Goal: Entertainment & Leisure: Browse casually

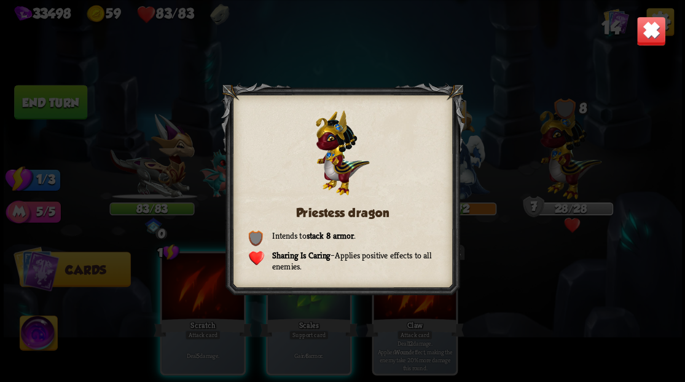
drag, startPoint x: 0, startPoint y: 0, endPoint x: 647, endPoint y: 31, distance: 647.5
click at [647, 31] on img at bounding box center [651, 31] width 30 height 30
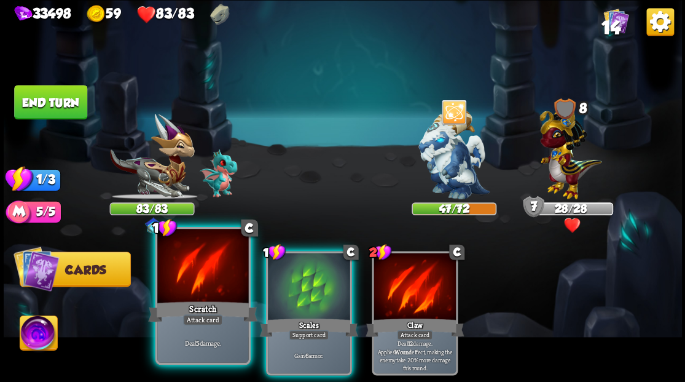
click at [186, 282] on div at bounding box center [202, 267] width 91 height 77
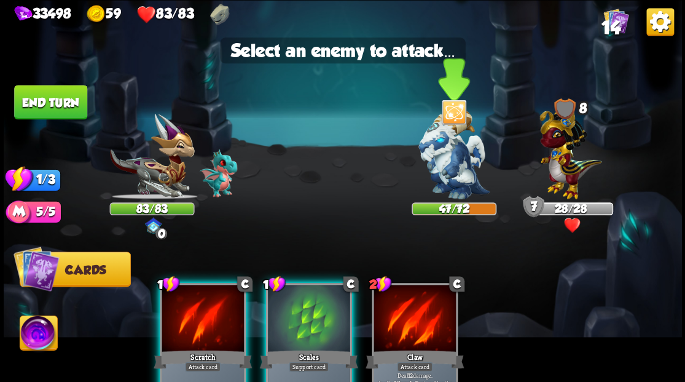
click at [449, 165] on img at bounding box center [454, 154] width 71 height 89
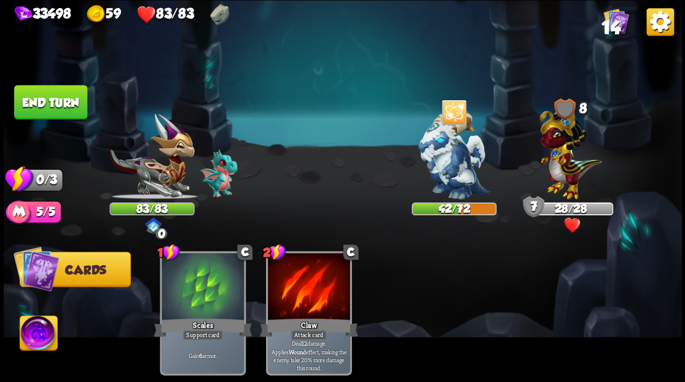
click at [50, 95] on button "End turn" at bounding box center [51, 102] width 74 height 35
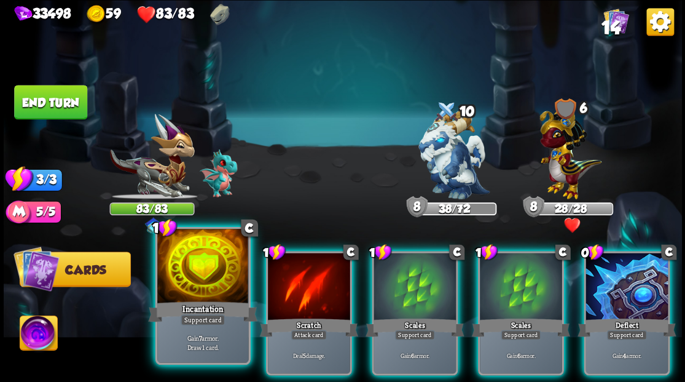
click at [183, 275] on div at bounding box center [202, 267] width 91 height 77
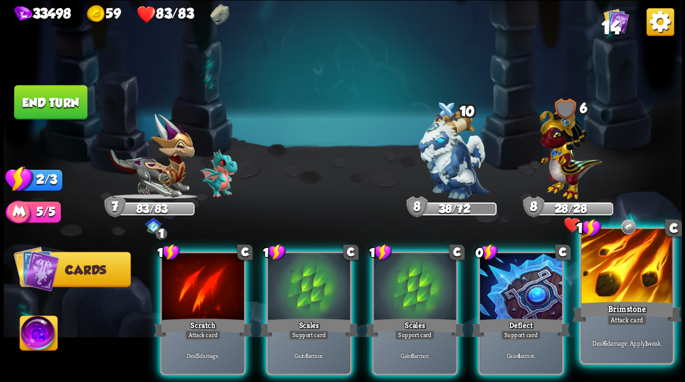
click at [647, 274] on div at bounding box center [627, 267] width 91 height 77
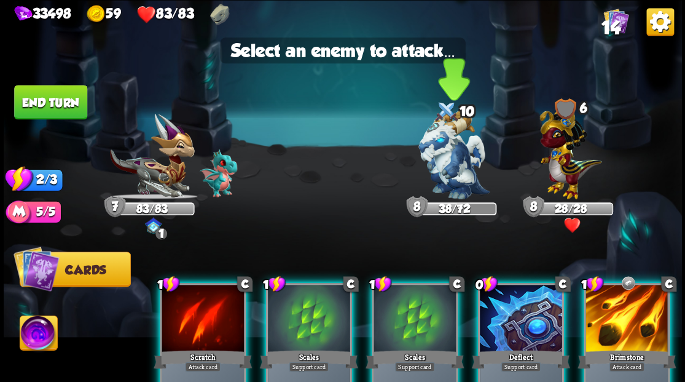
click at [454, 163] on img at bounding box center [454, 154] width 71 height 89
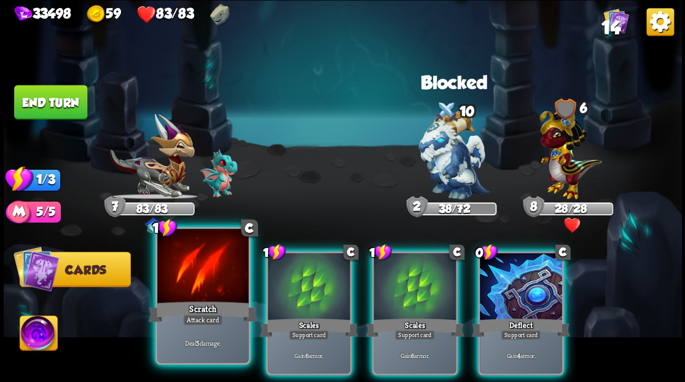
click at [211, 281] on div at bounding box center [202, 267] width 91 height 77
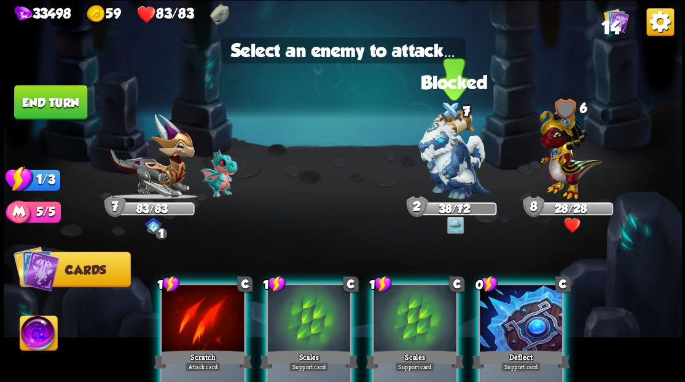
click at [445, 168] on img at bounding box center [454, 154] width 71 height 89
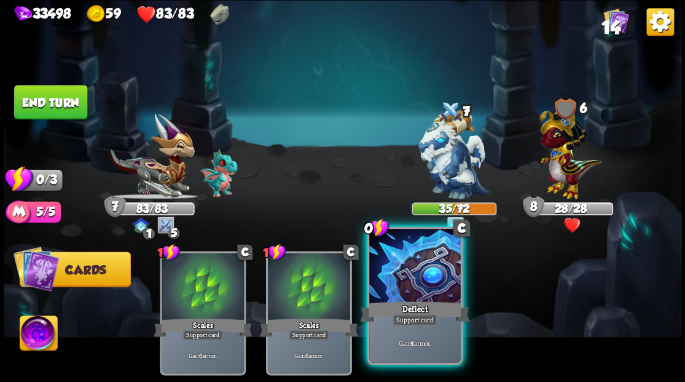
click at [425, 304] on div "Deflect" at bounding box center [414, 311] width 109 height 25
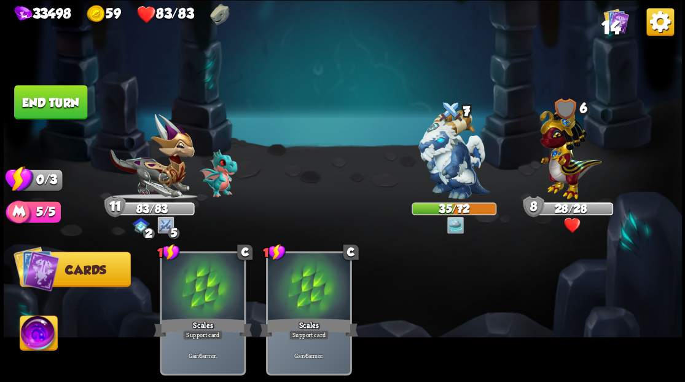
click at [70, 117] on button "End turn" at bounding box center [50, 102] width 73 height 34
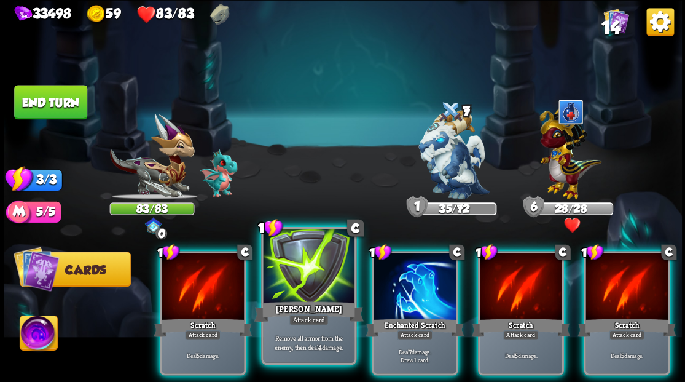
click at [325, 286] on div at bounding box center [308, 267] width 91 height 77
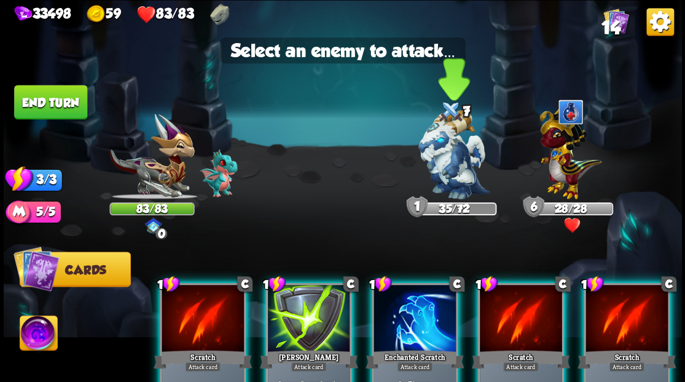
click at [445, 170] on img at bounding box center [454, 154] width 71 height 89
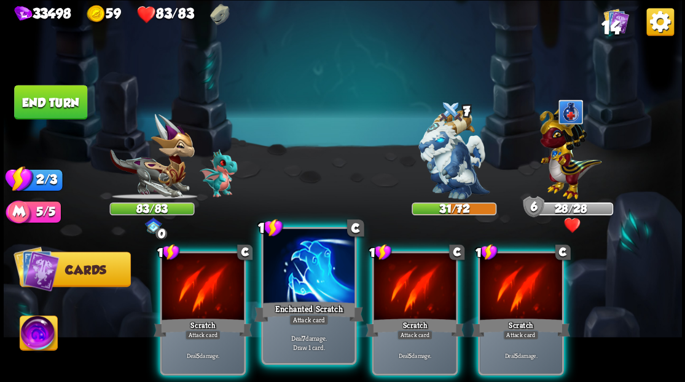
click at [302, 288] on div at bounding box center [308, 267] width 91 height 77
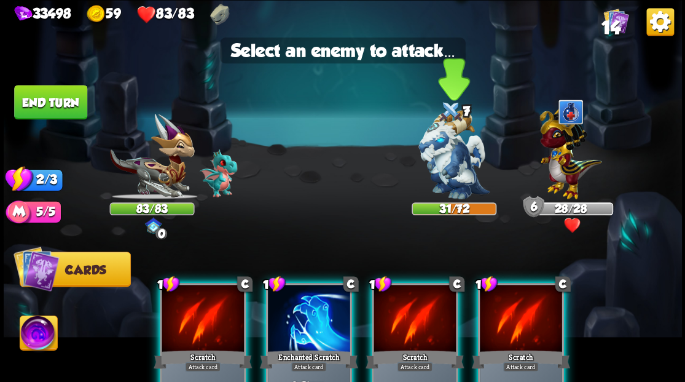
click at [456, 175] on img at bounding box center [454, 154] width 71 height 89
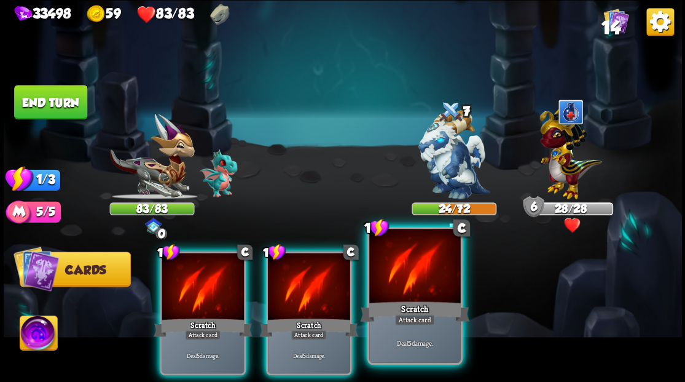
drag, startPoint x: 414, startPoint y: 304, endPoint x: 418, endPoint y: 269, distance: 35.2
click at [415, 293] on div "1 C Scratch Attack card Deal 5 damage." at bounding box center [414, 295] width 95 height 138
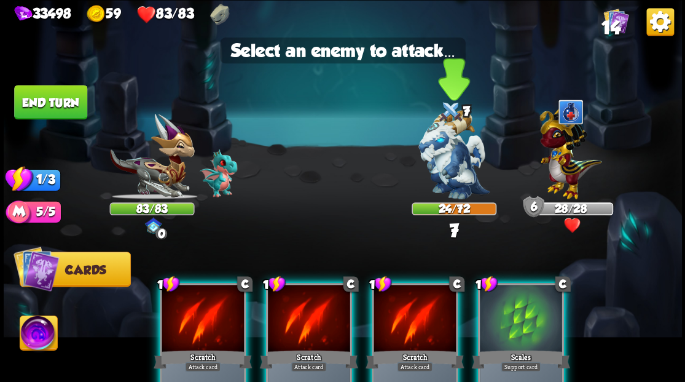
click at [431, 158] on img at bounding box center [454, 154] width 71 height 89
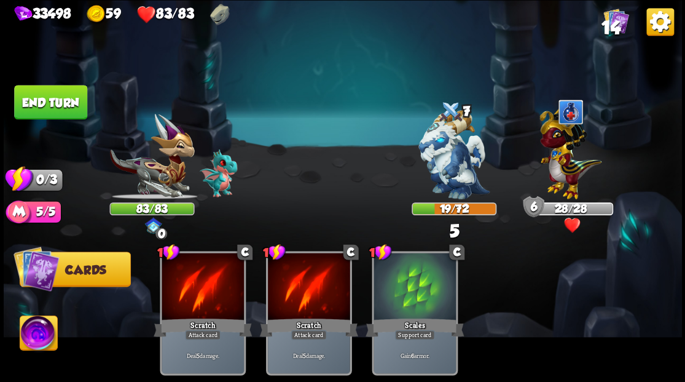
click at [54, 100] on button "End turn" at bounding box center [50, 102] width 73 height 34
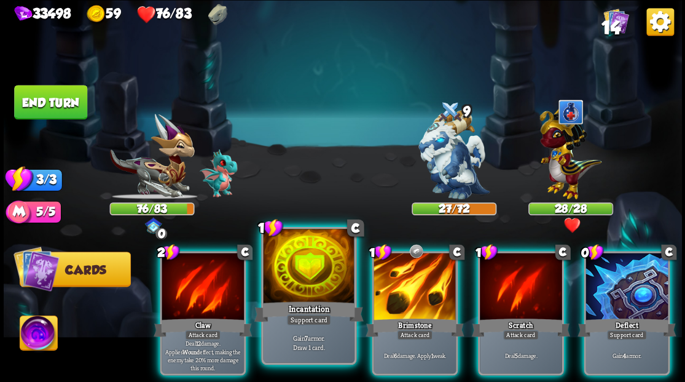
click at [300, 269] on div at bounding box center [308, 267] width 91 height 77
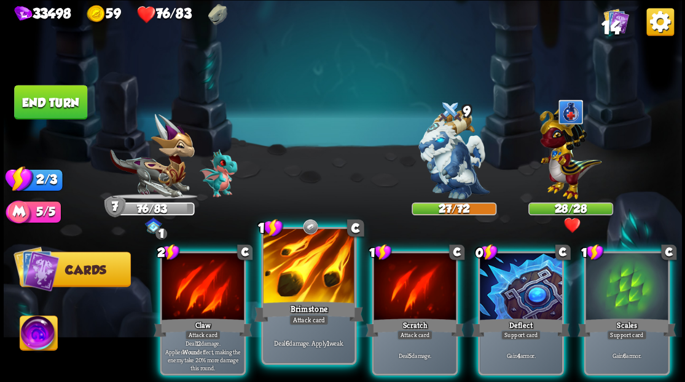
click at [297, 272] on div at bounding box center [308, 267] width 91 height 77
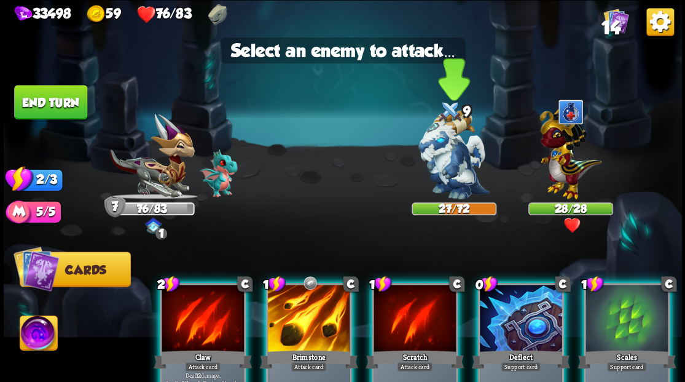
click at [474, 152] on img at bounding box center [454, 154] width 71 height 89
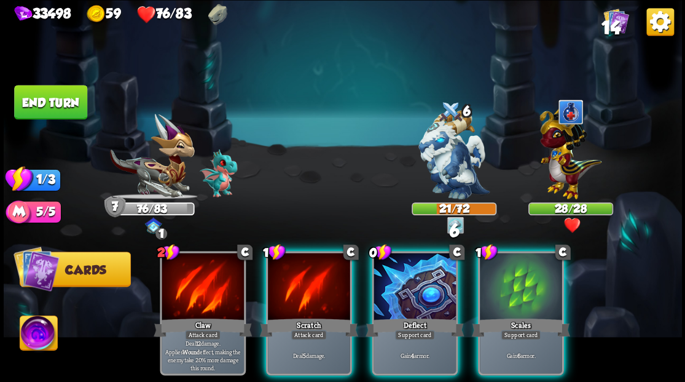
drag, startPoint x: 296, startPoint y: 286, endPoint x: 409, endPoint y: 213, distance: 134.9
click at [299, 283] on div at bounding box center [309, 287] width 82 height 69
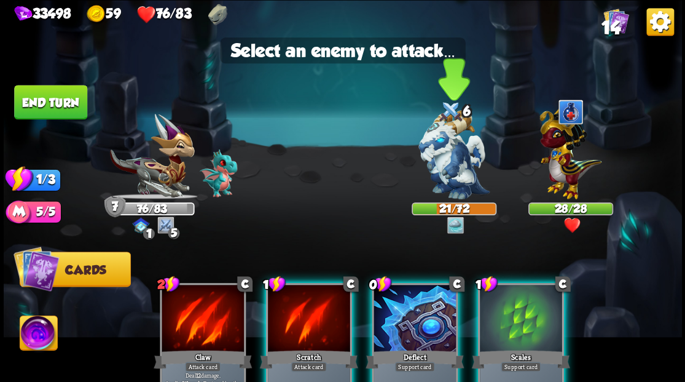
click at [470, 148] on img at bounding box center [454, 154] width 71 height 89
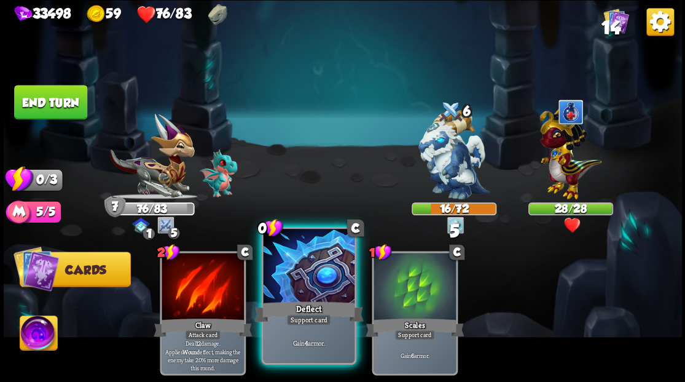
click at [305, 278] on div at bounding box center [308, 267] width 91 height 77
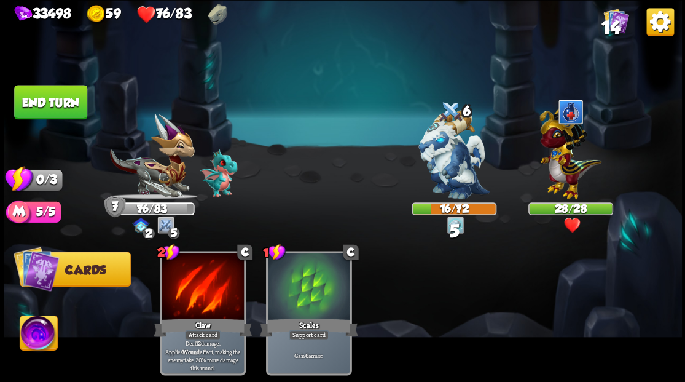
drag, startPoint x: 69, startPoint y: 107, endPoint x: 381, endPoint y: 239, distance: 338.9
click at [74, 109] on button "End turn" at bounding box center [50, 102] width 73 height 34
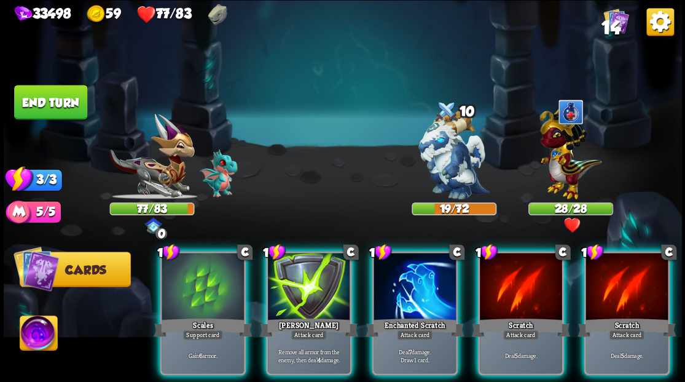
click at [409, 272] on div at bounding box center [415, 287] width 82 height 69
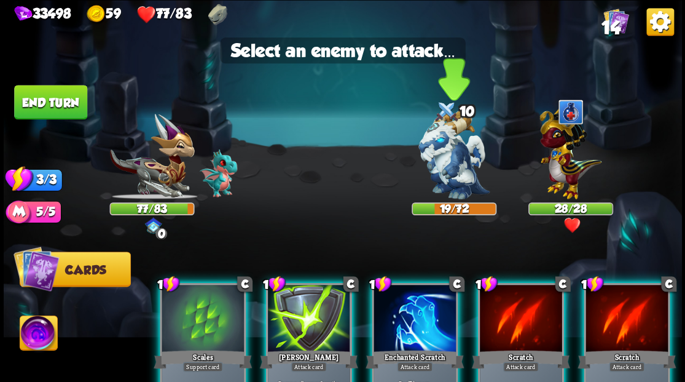
click at [444, 160] on img at bounding box center [454, 154] width 71 height 89
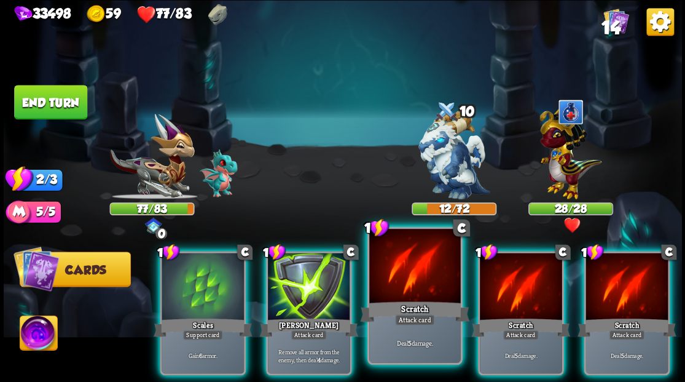
click at [405, 285] on div at bounding box center [414, 267] width 91 height 77
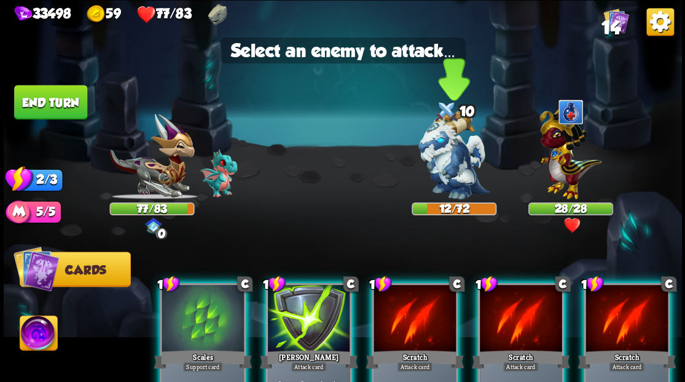
click at [446, 149] on img at bounding box center [454, 154] width 71 height 89
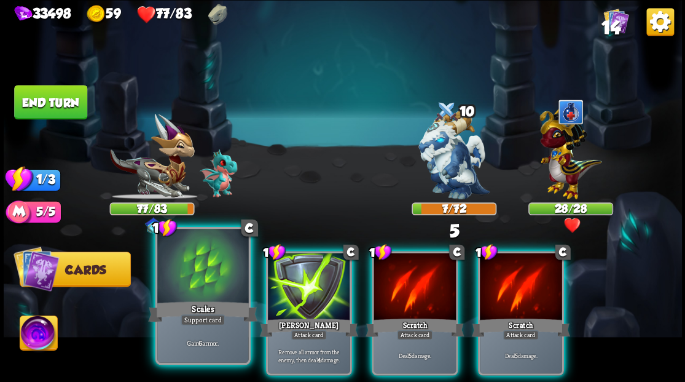
click at [188, 286] on div at bounding box center [202, 267] width 91 height 77
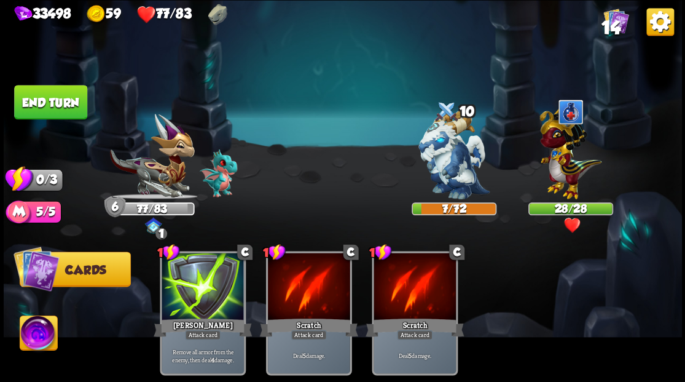
click at [69, 109] on button "End turn" at bounding box center [50, 102] width 73 height 34
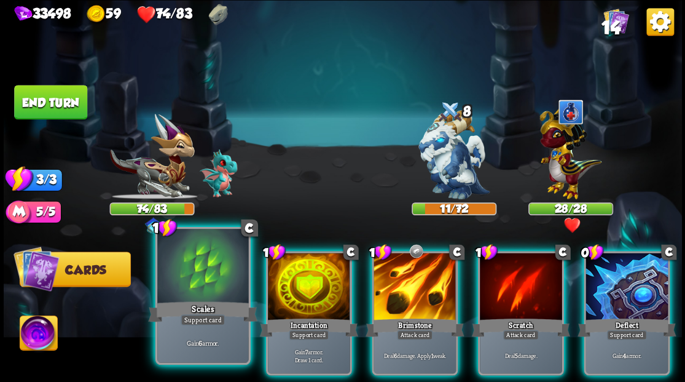
click at [182, 301] on div "Scales" at bounding box center [202, 311] width 109 height 25
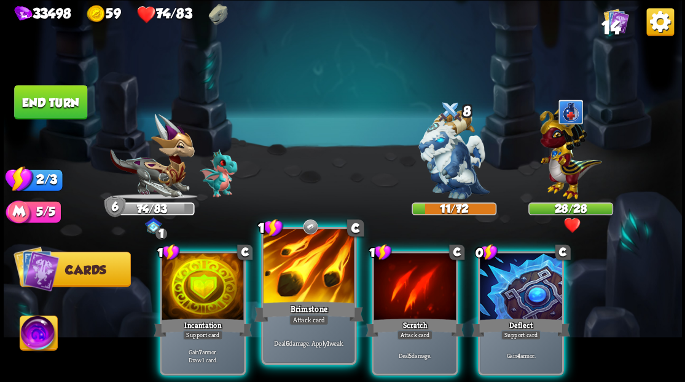
click at [301, 282] on div at bounding box center [308, 267] width 91 height 77
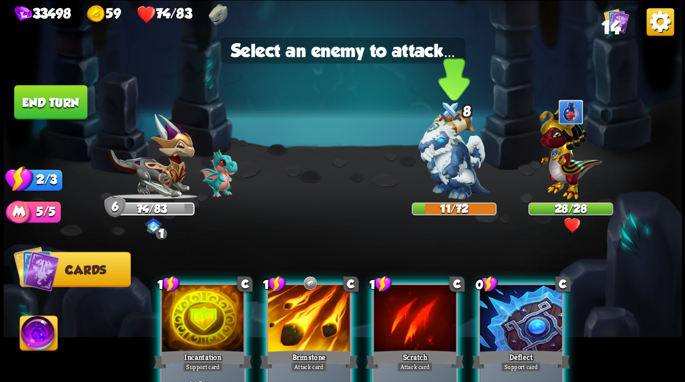
click at [454, 166] on img at bounding box center [454, 154] width 71 height 89
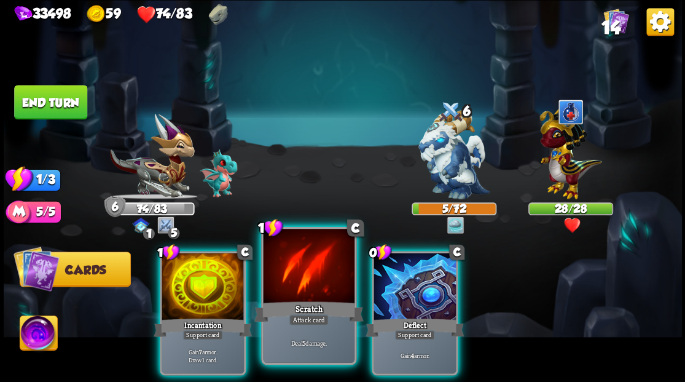
drag, startPoint x: 312, startPoint y: 283, endPoint x: 317, endPoint y: 271, distance: 13.0
click at [314, 275] on div at bounding box center [308, 267] width 91 height 77
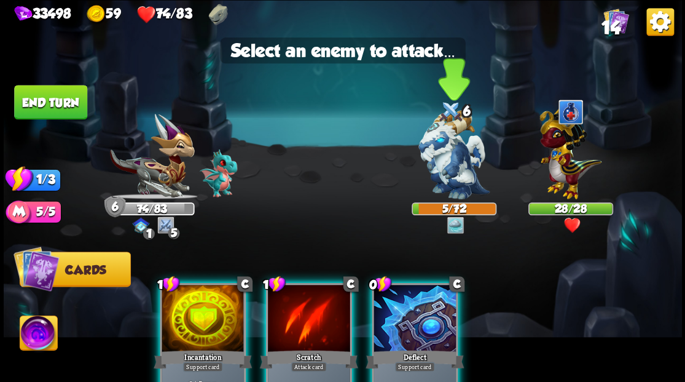
click at [443, 164] on img at bounding box center [454, 154] width 71 height 89
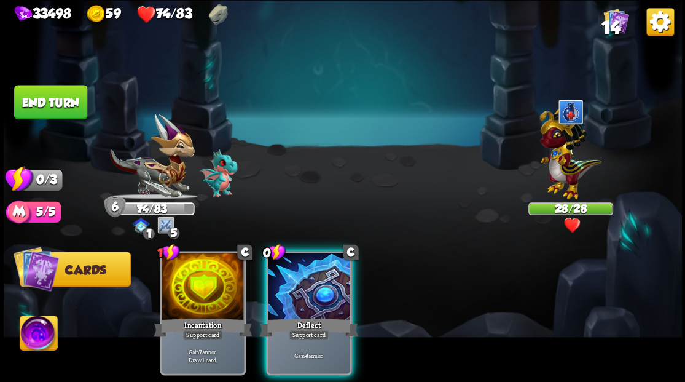
drag, startPoint x: 300, startPoint y: 309, endPoint x: 257, endPoint y: 219, distance: 99.5
click at [301, 316] on div "Deflect" at bounding box center [308, 327] width 98 height 22
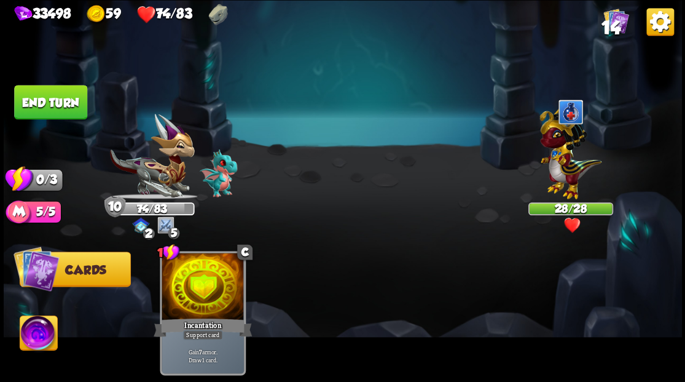
click at [35, 98] on button "End turn" at bounding box center [50, 102] width 73 height 34
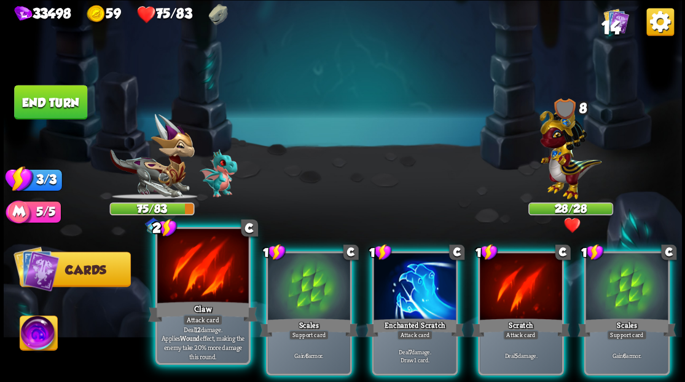
click at [207, 298] on div at bounding box center [202, 267] width 91 height 77
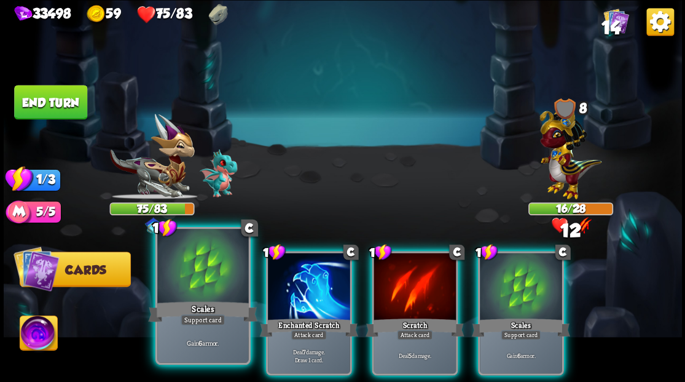
click at [207, 298] on div at bounding box center [202, 267] width 91 height 77
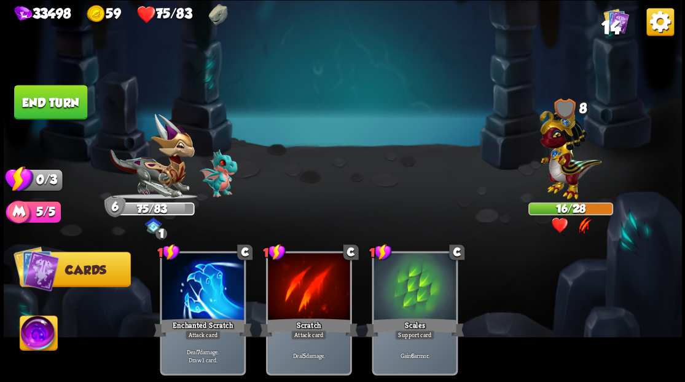
drag, startPoint x: 47, startPoint y: 111, endPoint x: 275, endPoint y: 167, distance: 235.6
click at [47, 110] on button "End turn" at bounding box center [50, 102] width 73 height 34
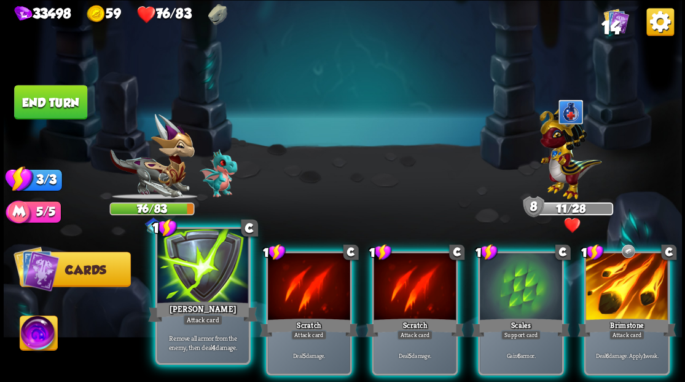
click at [189, 280] on div at bounding box center [202, 267] width 91 height 77
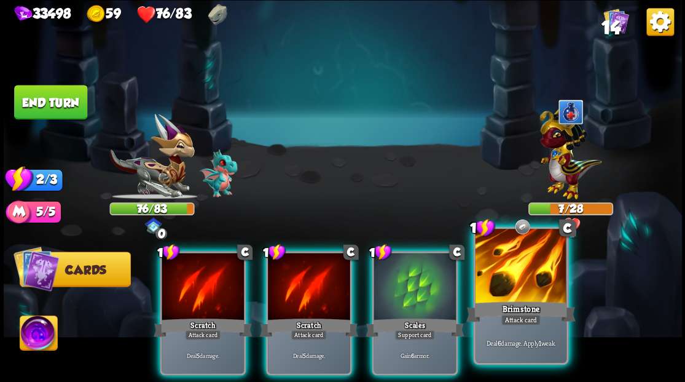
click at [533, 273] on div at bounding box center [520, 267] width 91 height 77
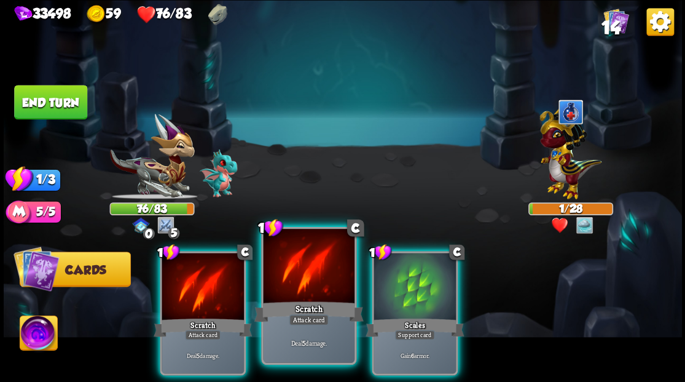
click at [310, 275] on div at bounding box center [308, 267] width 91 height 77
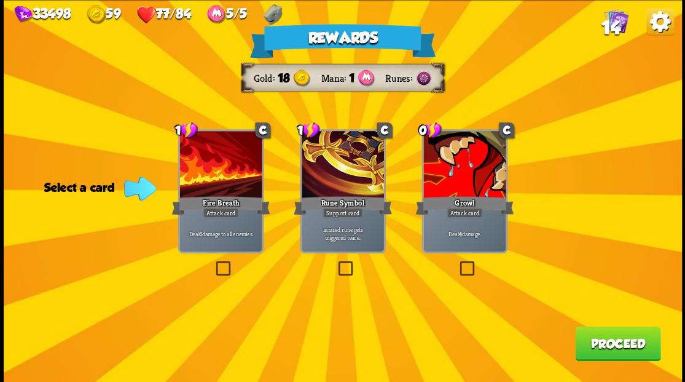
click at [612, 21] on span "14" at bounding box center [610, 27] width 19 height 21
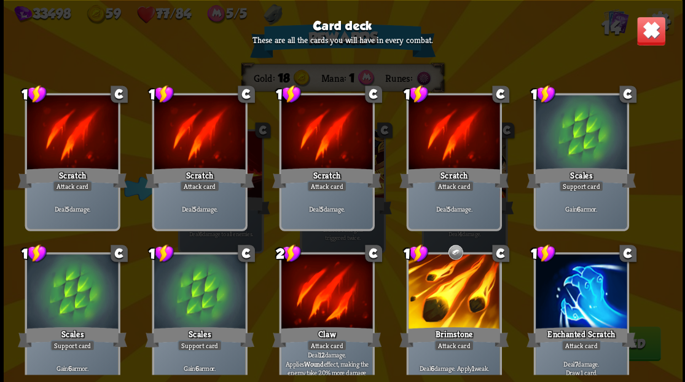
click at [654, 45] on div "Card deck These are all the cards you will have in every combat. 1 C Scratch At…" at bounding box center [343, 191] width 679 height 382
click at [645, 38] on img at bounding box center [651, 31] width 30 height 30
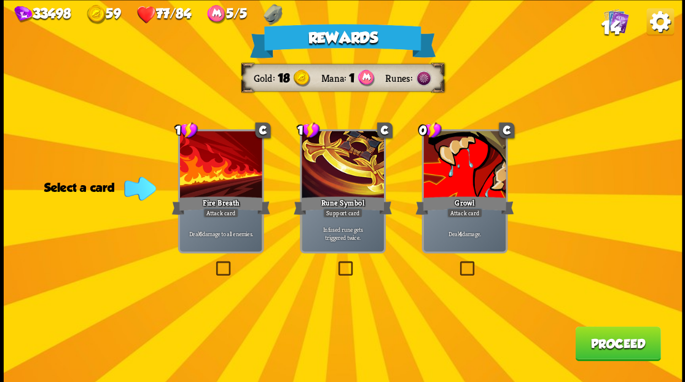
click at [457, 263] on label at bounding box center [457, 263] width 0 height 0
click at [0, 0] on input "checkbox" at bounding box center [0, 0] width 0 height 0
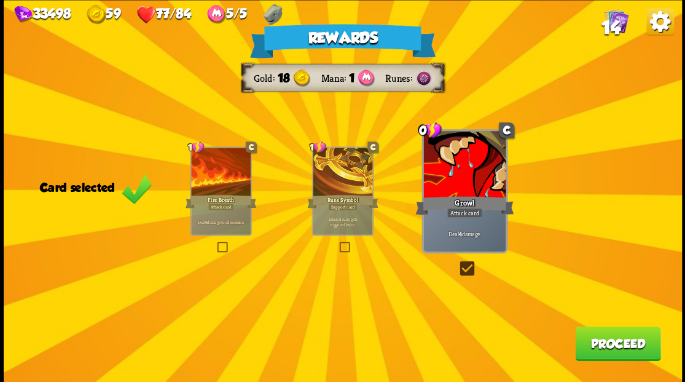
click at [600, 342] on button "Proceed" at bounding box center [617, 343] width 85 height 34
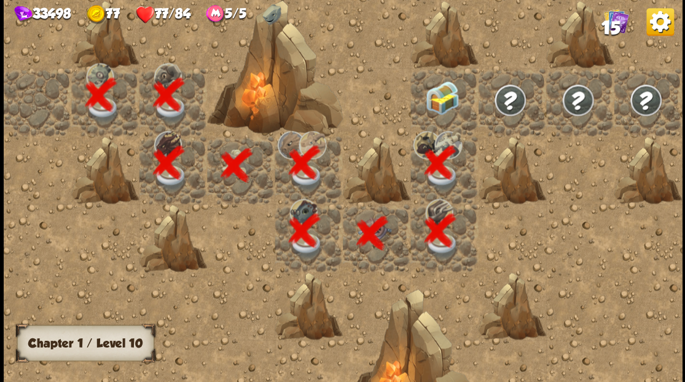
click at [435, 105] on div at bounding box center [445, 102] width 68 height 68
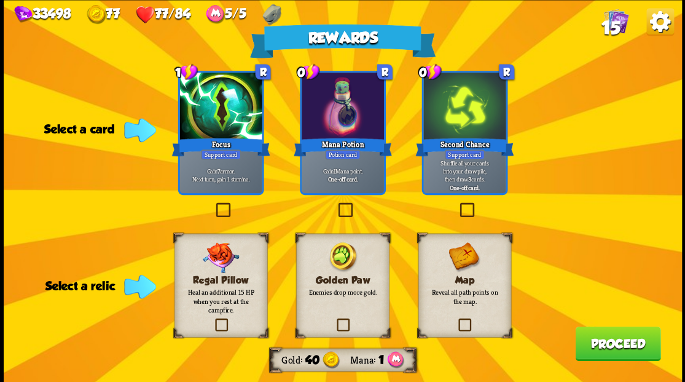
click at [336, 204] on label at bounding box center [336, 204] width 0 height 0
click at [0, 0] on input "checkbox" at bounding box center [0, 0] width 0 height 0
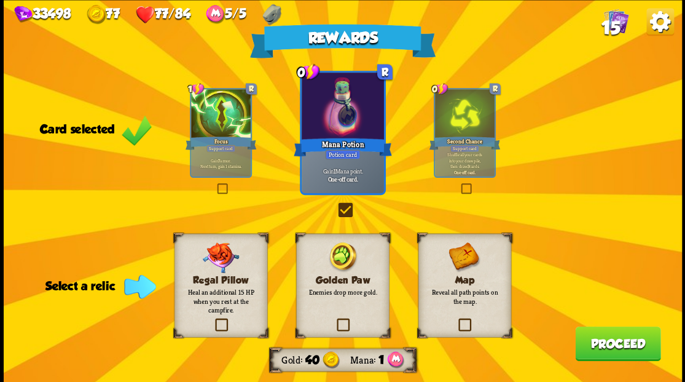
click at [334, 320] on label at bounding box center [334, 320] width 0 height 0
click at [0, 0] on input "checkbox" at bounding box center [0, 0] width 0 height 0
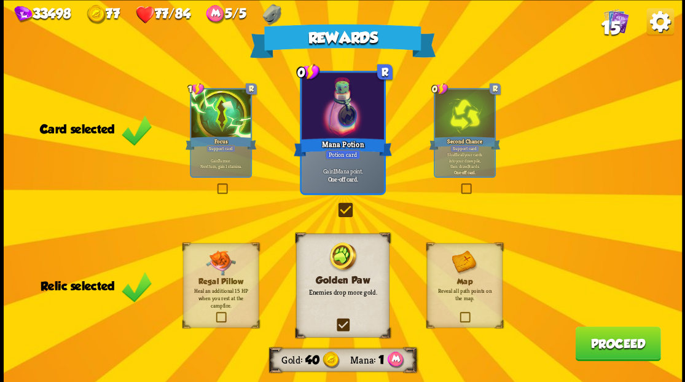
click at [625, 344] on button "Proceed" at bounding box center [617, 343] width 85 height 34
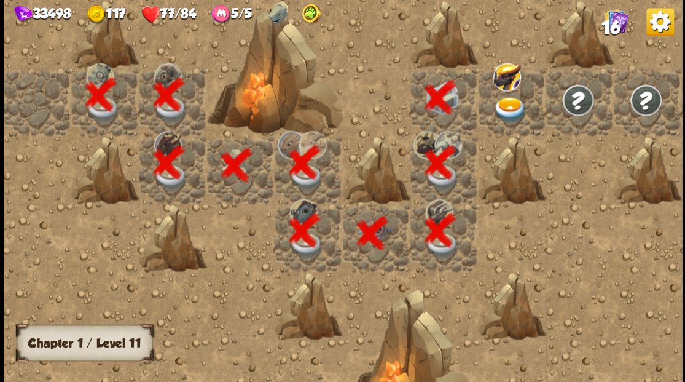
scroll to position [0, 236]
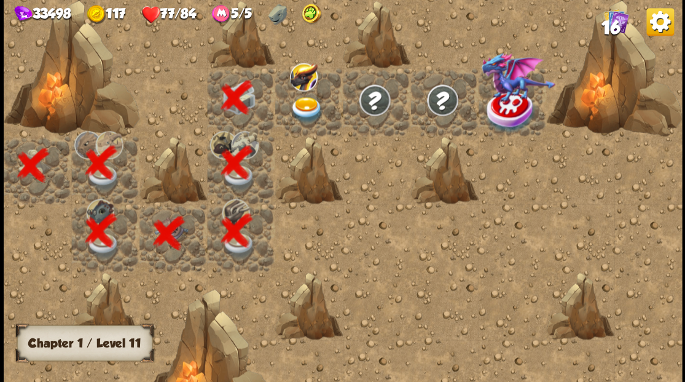
click at [298, 103] on img at bounding box center [307, 110] width 34 height 26
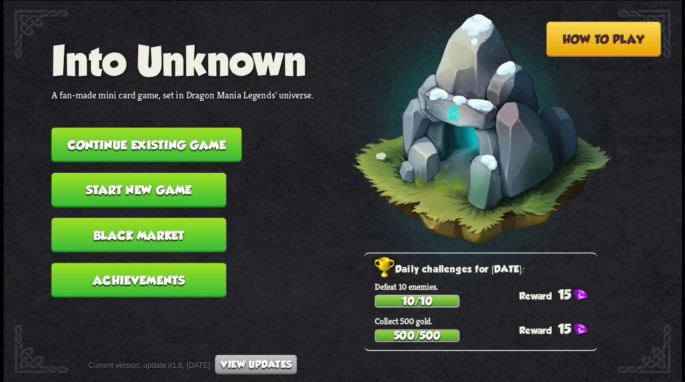
click at [189, 139] on button "Continue existing game" at bounding box center [146, 144] width 191 height 34
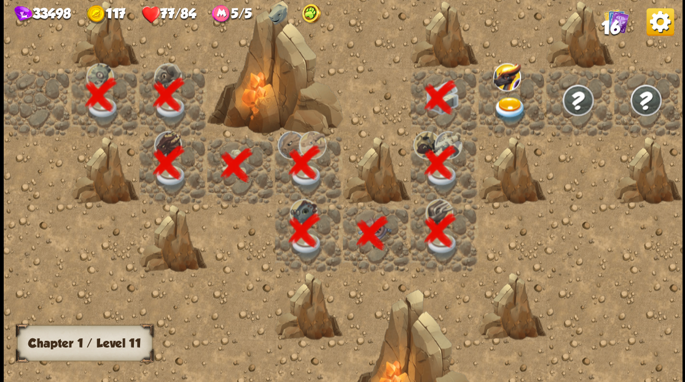
scroll to position [0, 236]
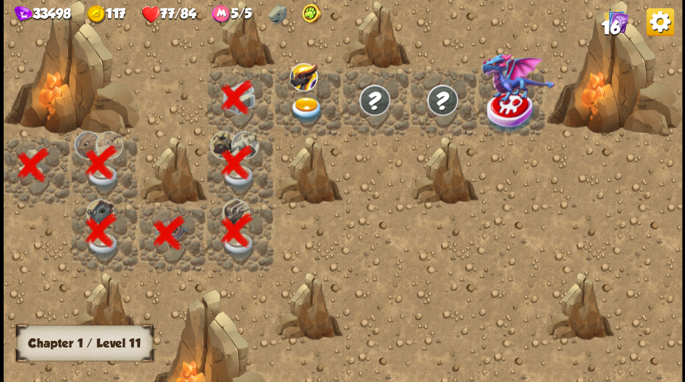
click at [310, 106] on img at bounding box center [307, 110] width 34 height 26
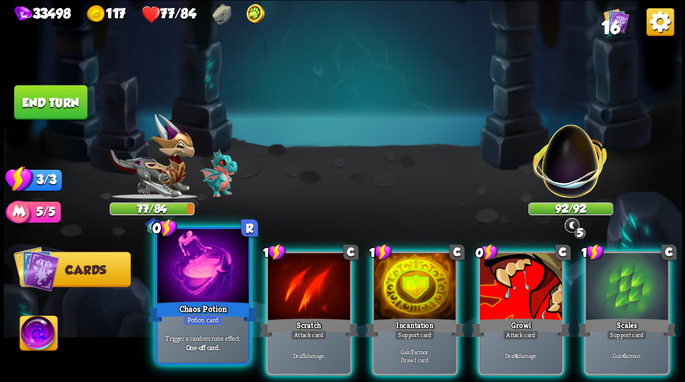
click at [188, 274] on div at bounding box center [202, 267] width 91 height 77
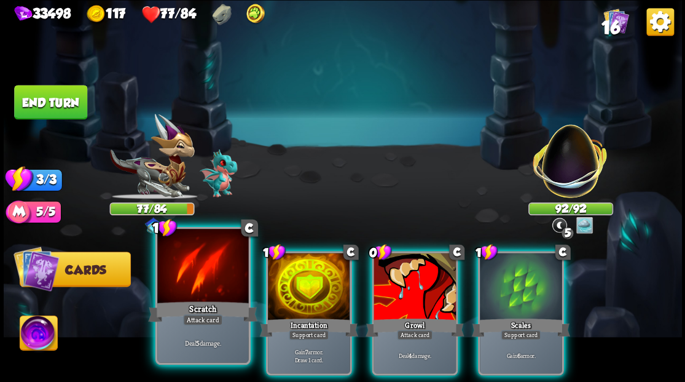
click at [188, 274] on div at bounding box center [202, 267] width 91 height 77
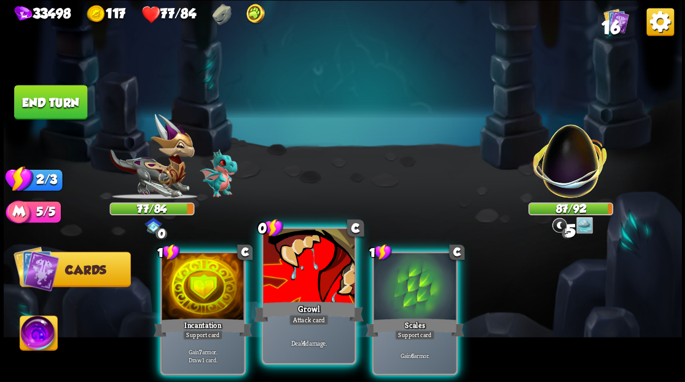
click at [306, 281] on div at bounding box center [308, 267] width 91 height 77
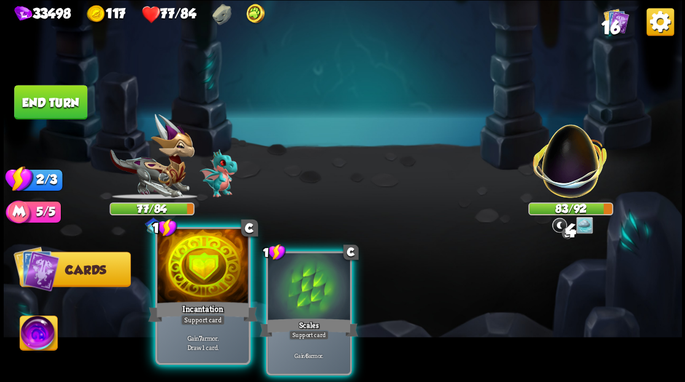
click at [214, 278] on div at bounding box center [202, 267] width 91 height 77
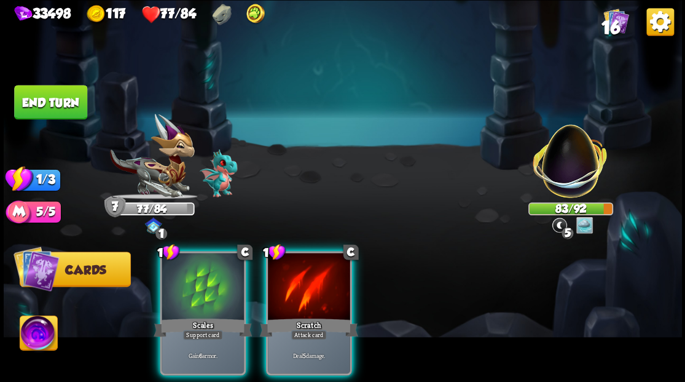
click at [309, 296] on div at bounding box center [309, 287] width 82 height 69
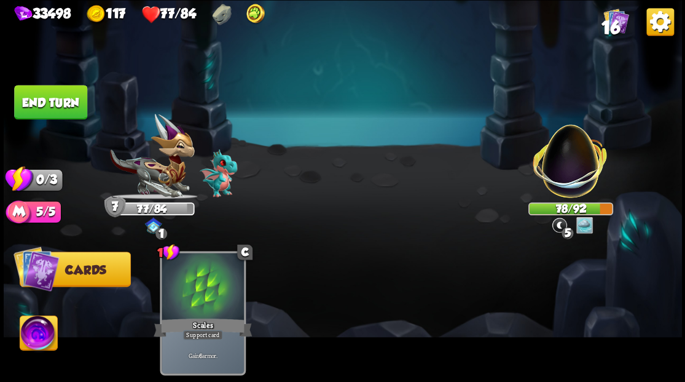
drag, startPoint x: 50, startPoint y: 101, endPoint x: 266, endPoint y: 1, distance: 237.7
click at [50, 101] on button "End turn" at bounding box center [50, 102] width 73 height 34
